Goal: Browse casually

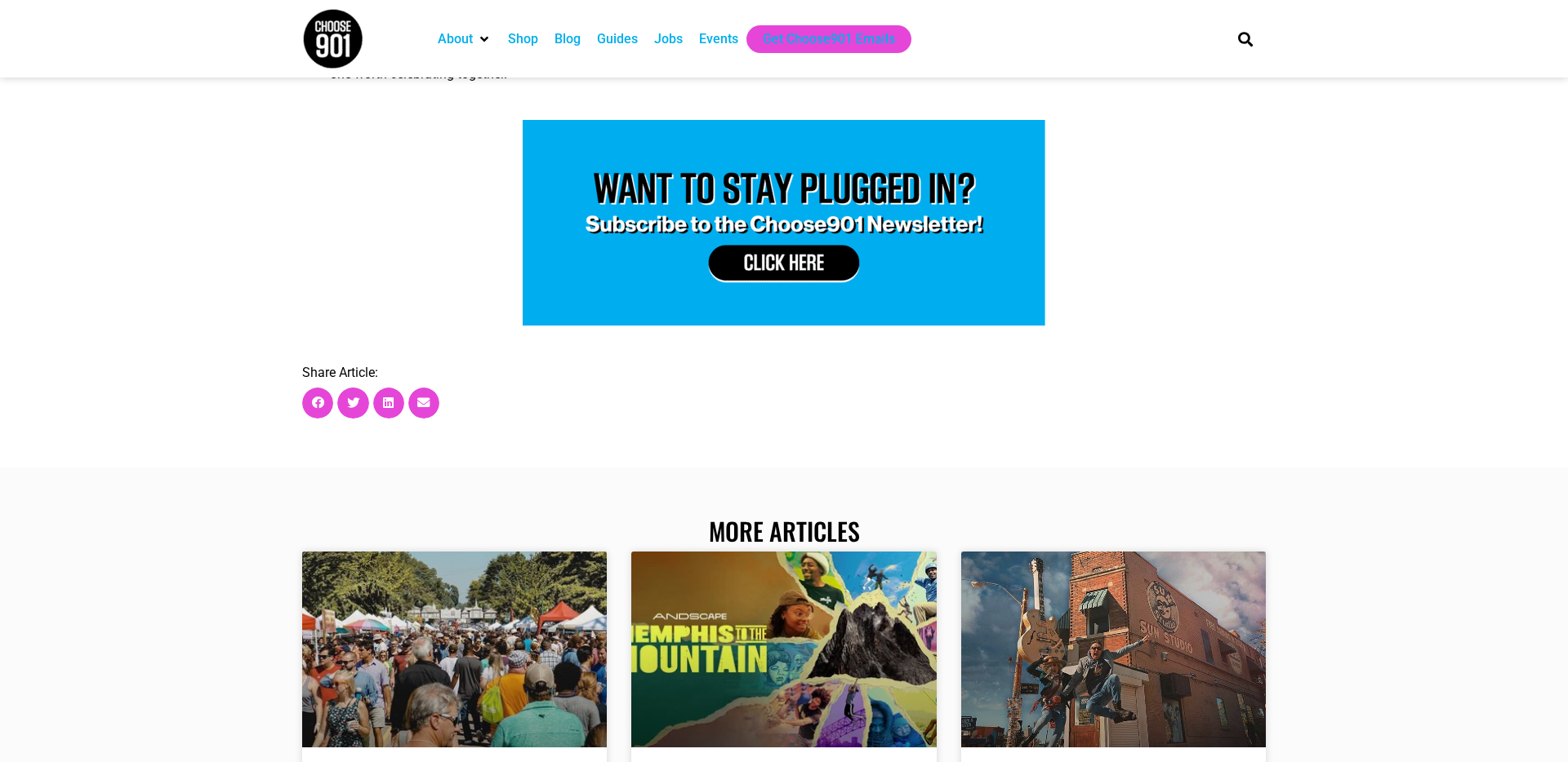
scroll to position [3462, 0]
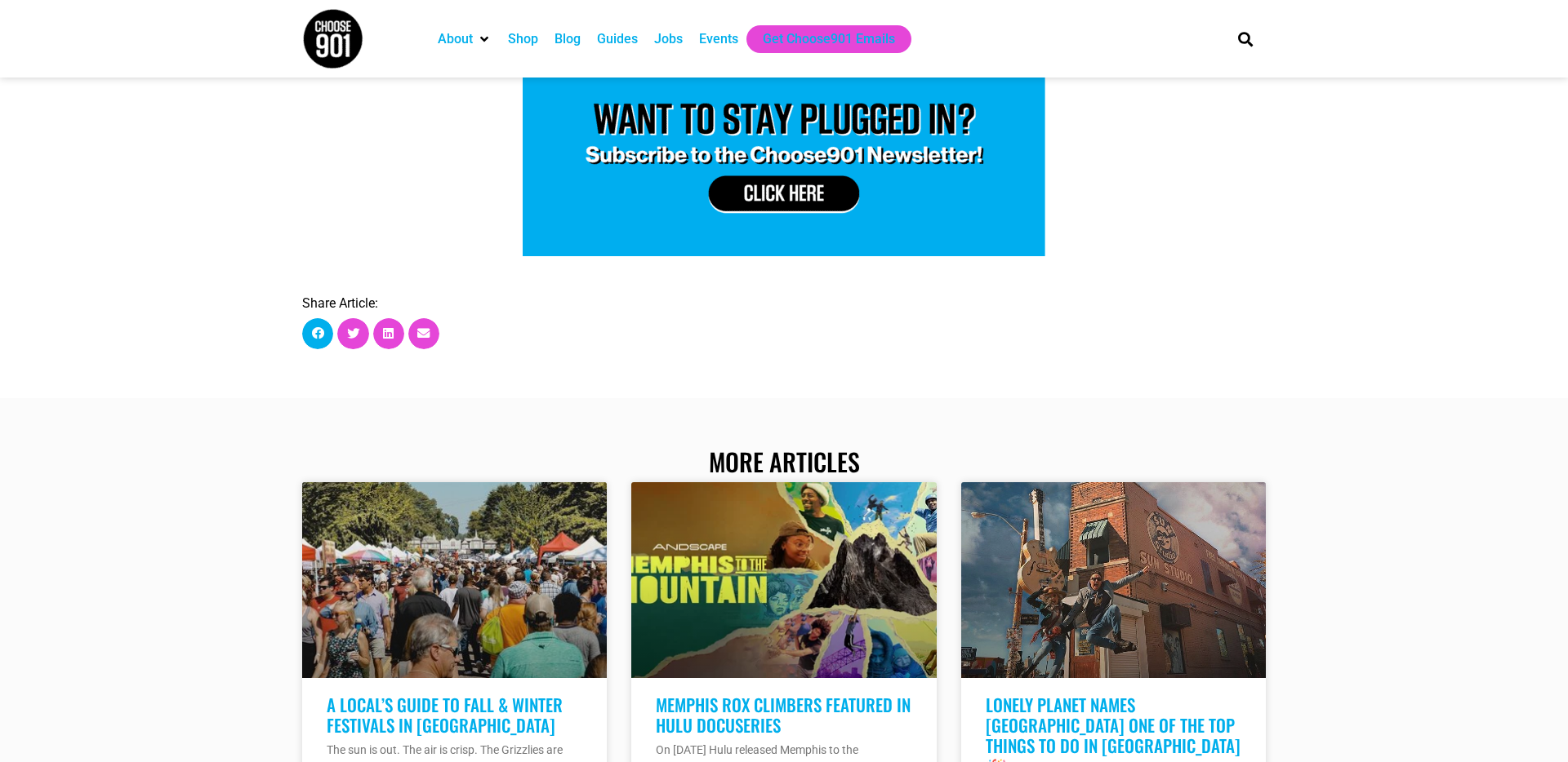
click at [312, 318] on span "Share on facebook" at bounding box center [317, 333] width 31 height 31
click at [318, 328] on icon "Share on facebook" at bounding box center [318, 334] width 12 height 12
click at [345, 448] on h2 "More Articles" at bounding box center [784, 462] width 964 height 29
click at [316, 328] on icon "Share on facebook" at bounding box center [318, 334] width 12 height 12
